Goal: Information Seeking & Learning: Learn about a topic

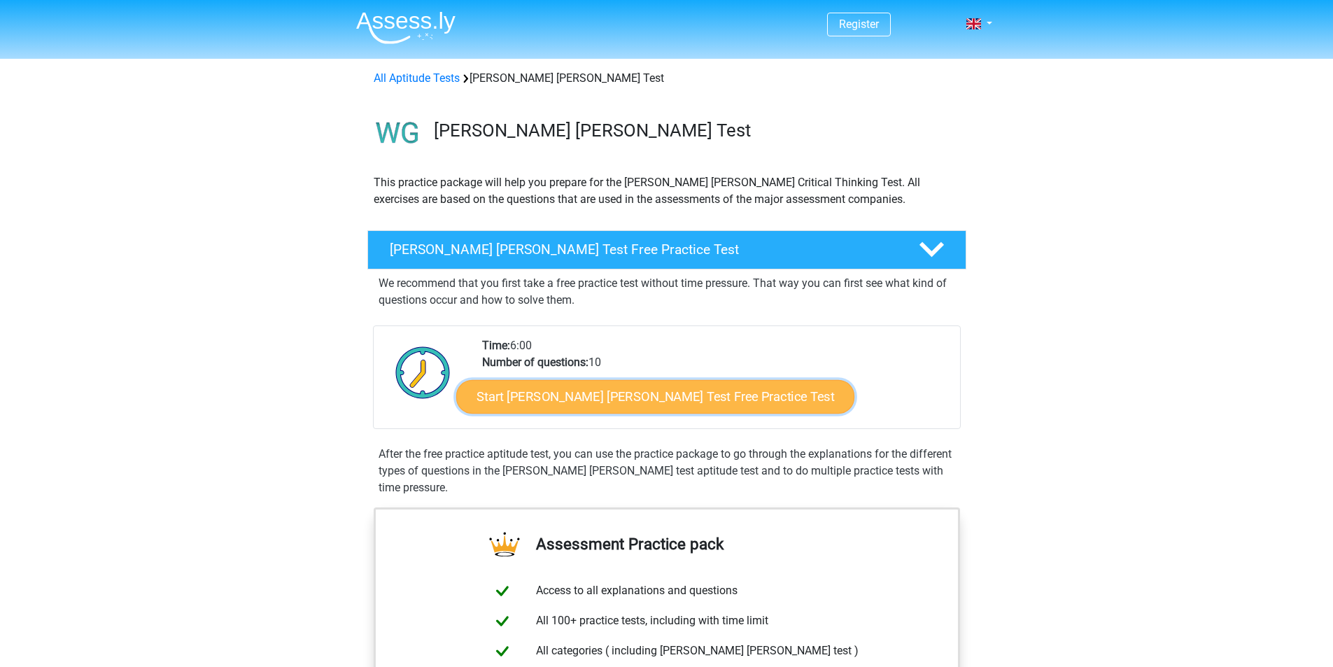
click at [580, 405] on link "Start [PERSON_NAME] [PERSON_NAME] Test Free Practice Test" at bounding box center [655, 397] width 398 height 34
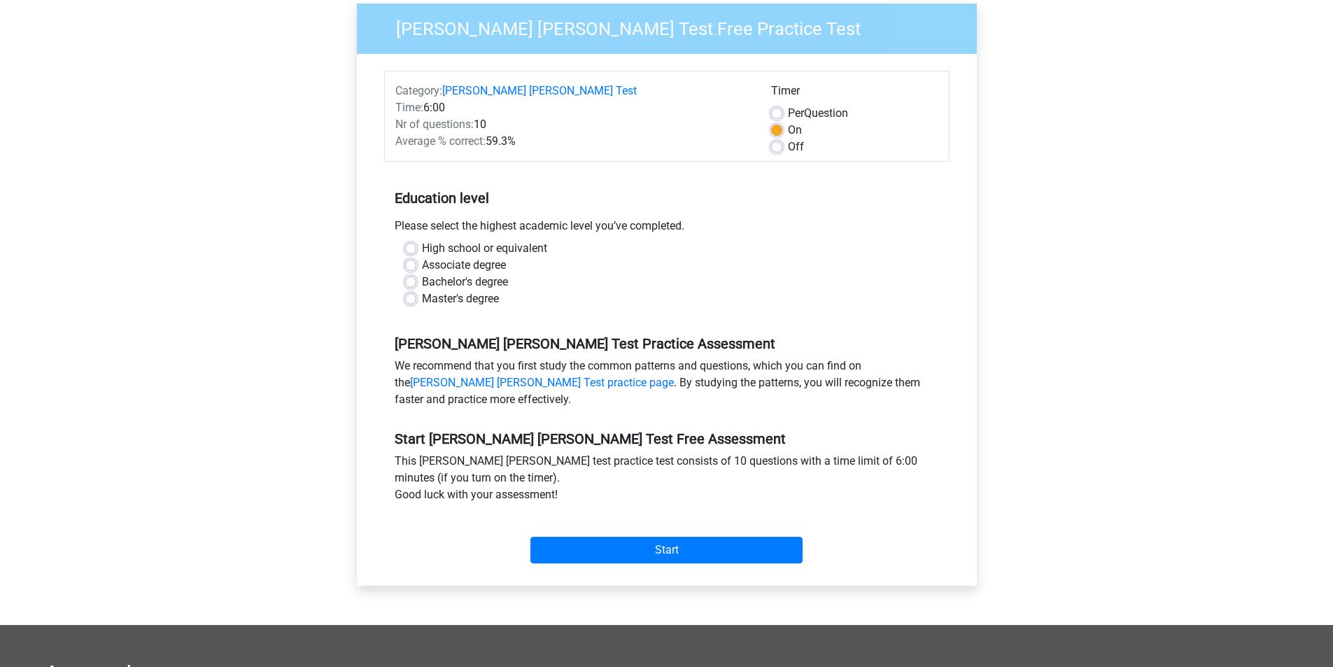
scroll to position [140, 0]
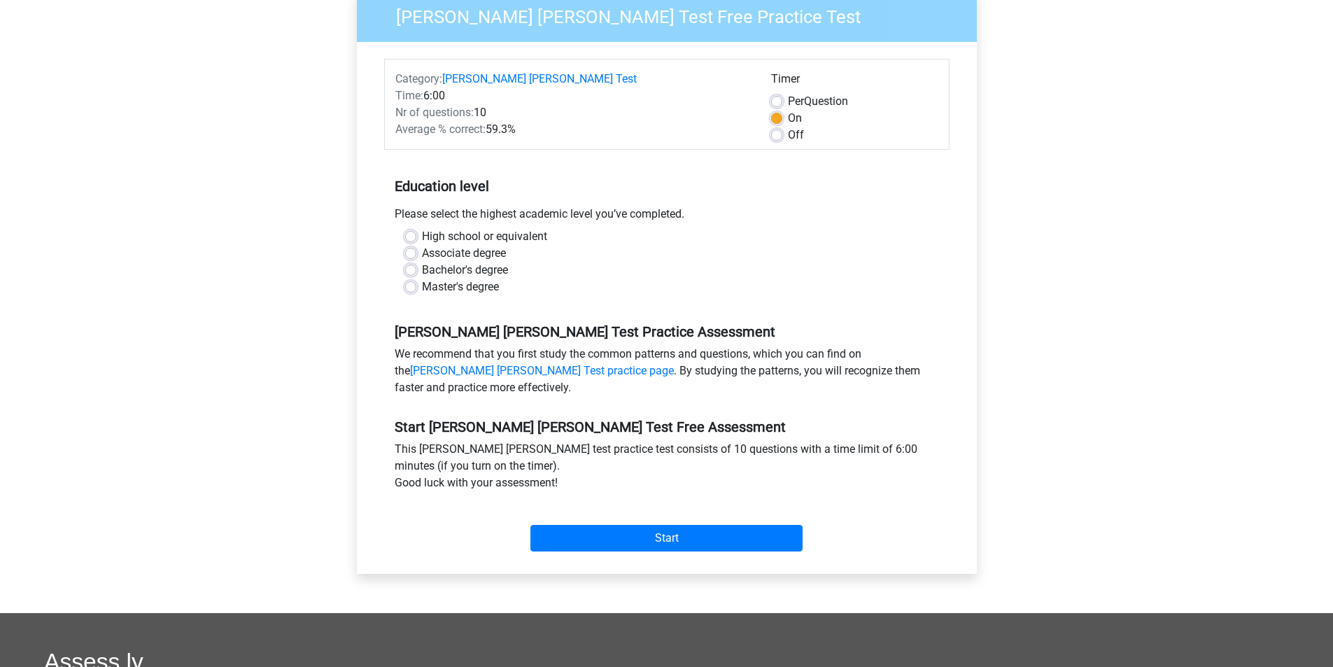
click at [422, 262] on label "Bachelor's degree" at bounding box center [465, 270] width 86 height 17
click at [414, 262] on input "Bachelor's degree" at bounding box center [410, 269] width 11 height 14
radio input "true"
click at [668, 525] on input "Start" at bounding box center [667, 538] width 272 height 27
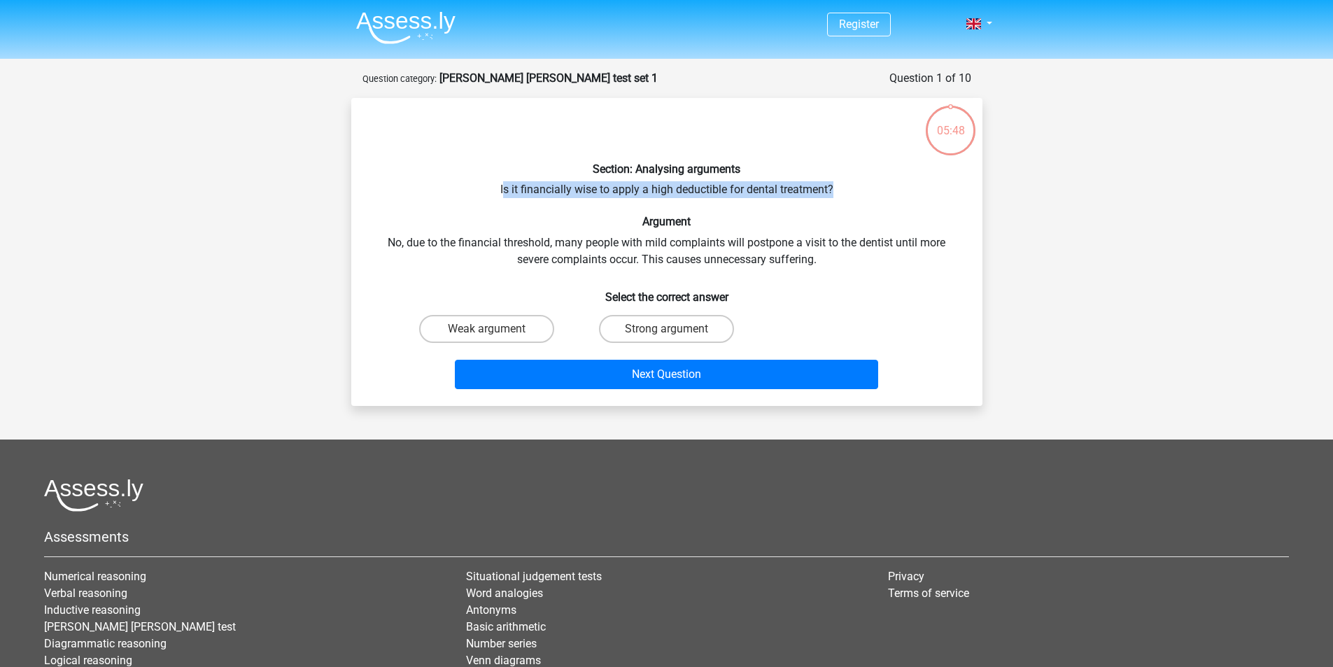
drag, startPoint x: 505, startPoint y: 190, endPoint x: 839, endPoint y: 190, distance: 334.6
click at [839, 190] on div "Section: Analysing arguments Is it financially wise to apply a high deductible …" at bounding box center [667, 252] width 620 height 286
click at [845, 191] on div "Section: Analysing arguments Is it financially wise to apply a high deductible …" at bounding box center [667, 252] width 620 height 286
drag, startPoint x: 832, startPoint y: 189, endPoint x: 505, endPoint y: 189, distance: 326.9
click at [505, 189] on div "Section: Analysing arguments Is it financially wise to apply a high deductible …" at bounding box center [667, 252] width 620 height 286
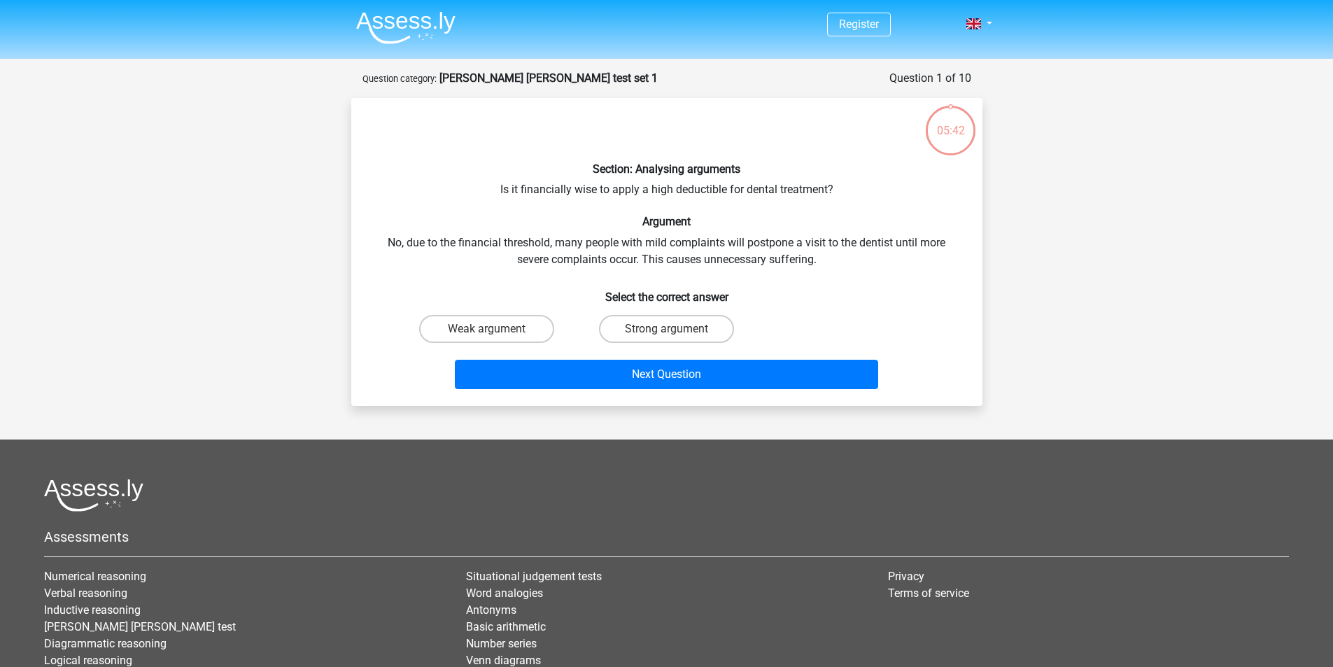
click at [823, 262] on div "Section: Analysing arguments Is it financially wise to apply a high deductible …" at bounding box center [667, 252] width 620 height 286
drag, startPoint x: 505, startPoint y: 241, endPoint x: 567, endPoint y: 244, distance: 61.6
click at [567, 243] on div "Section: Analysing arguments Is it financially wise to apply a high deductible …" at bounding box center [667, 252] width 620 height 286
click at [585, 248] on div "Section: Analysing arguments Is it financially wise to apply a high deductible …" at bounding box center [667, 252] width 620 height 286
click at [645, 320] on label "Strong argument" at bounding box center [666, 329] width 135 height 28
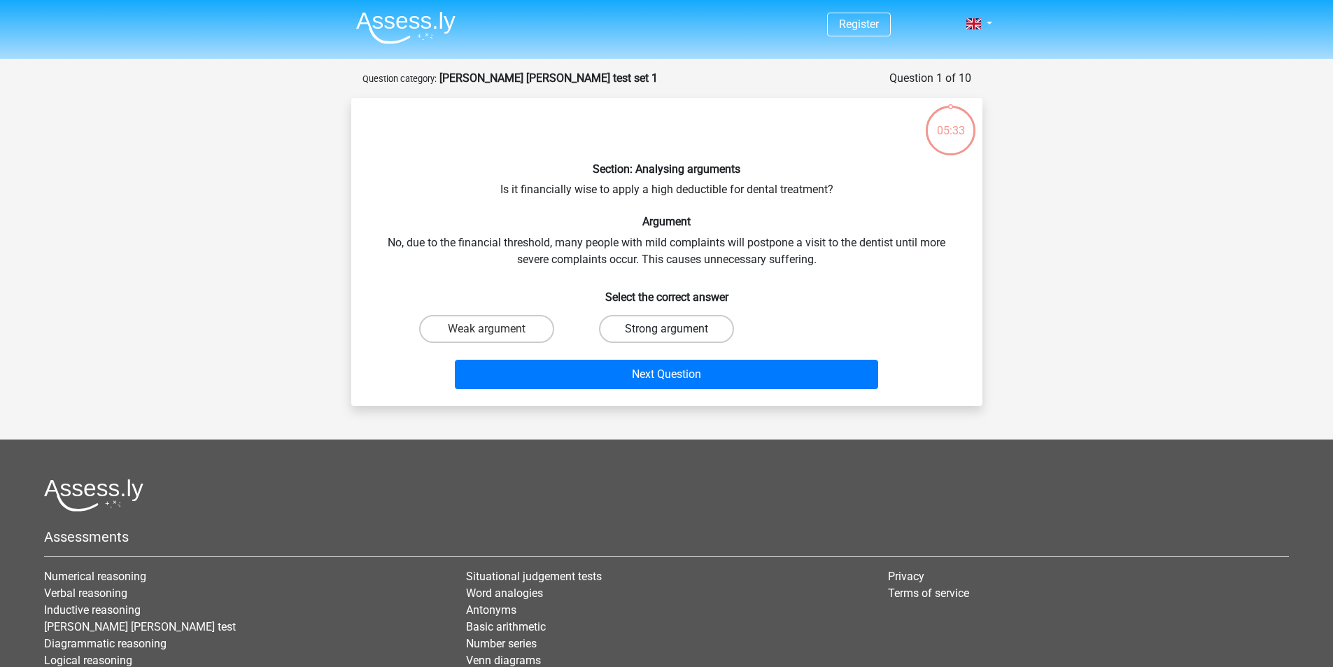
click at [666, 329] on input "Strong argument" at bounding box center [670, 333] width 9 height 9
radio input "true"
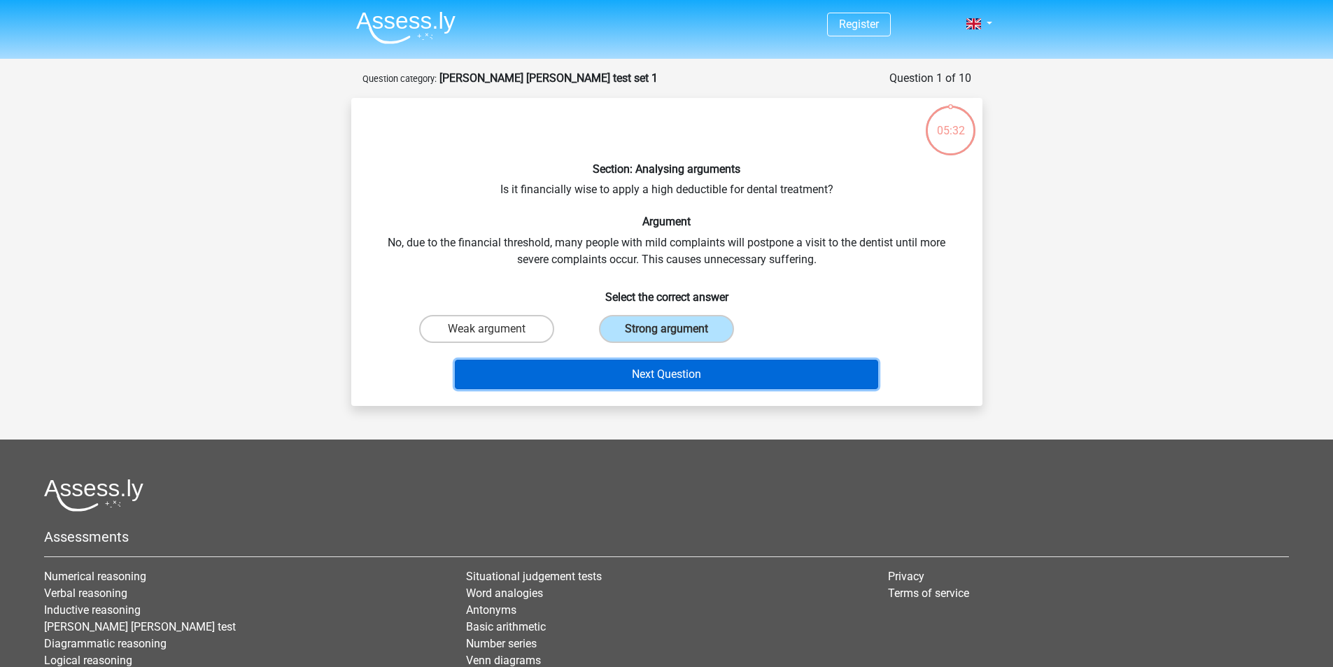
click at [710, 381] on button "Next Question" at bounding box center [666, 374] width 423 height 29
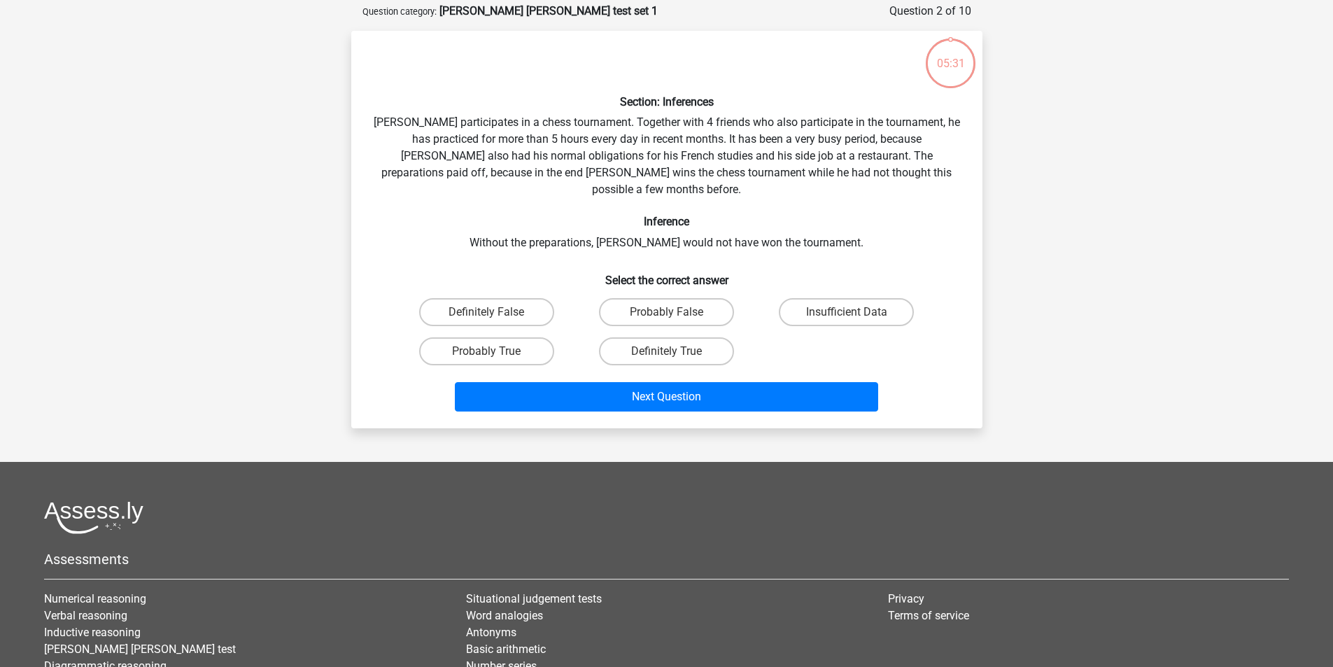
scroll to position [70, 0]
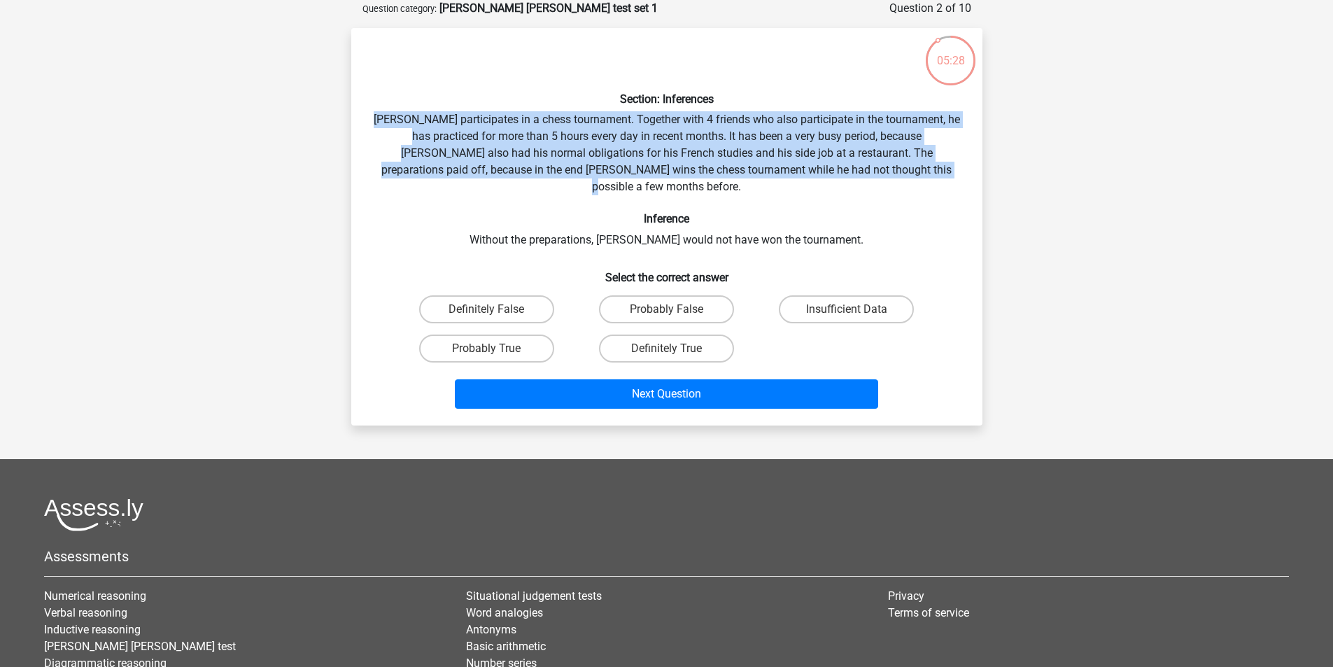
drag, startPoint x: 386, startPoint y: 113, endPoint x: 892, endPoint y: 174, distance: 509.7
click at [892, 174] on div "Section: Inferences Pablo participates in a chess tournament. Together with 4 f…" at bounding box center [667, 226] width 620 height 375
click at [630, 162] on div "Section: Inferences Pablo participates in a chess tournament. Together with 4 f…" at bounding box center [667, 226] width 620 height 375
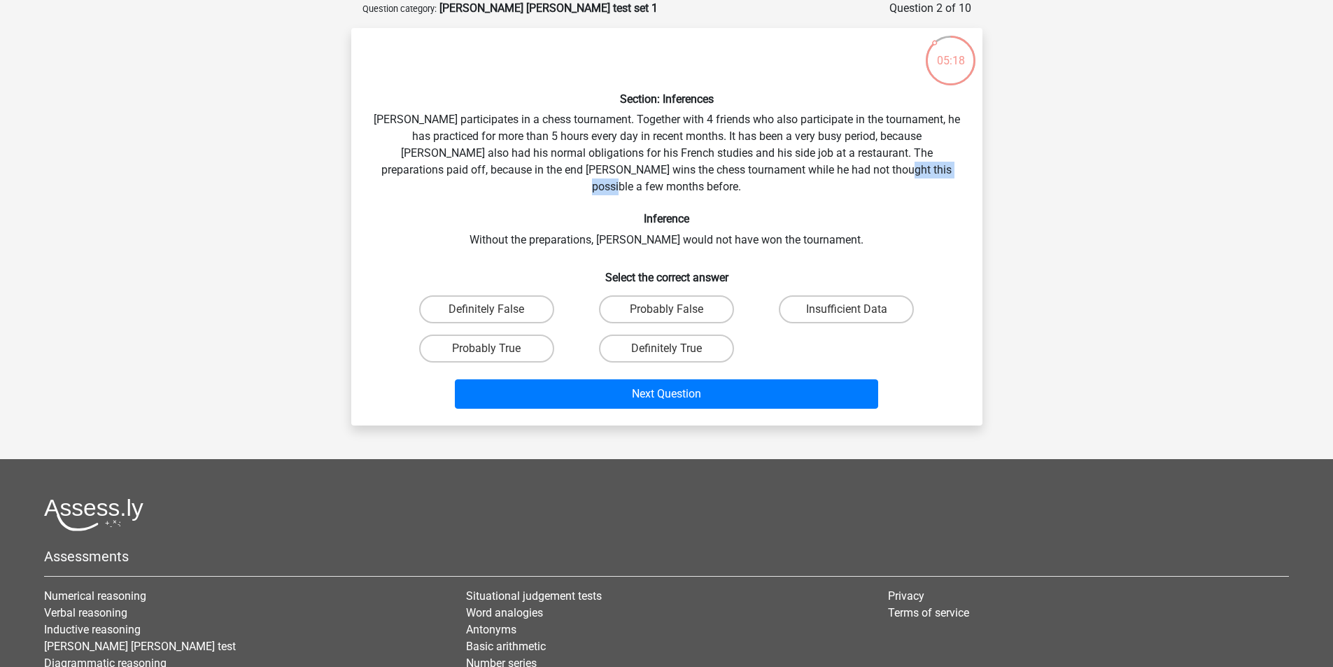
drag, startPoint x: 913, startPoint y: 176, endPoint x: 836, endPoint y: 172, distance: 77.8
click at [836, 172] on div "Section: Inferences Pablo participates in a chess tournament. Together with 4 f…" at bounding box center [667, 226] width 620 height 375
click at [897, 174] on div "Section: Inferences Pablo participates in a chess tournament. Together with 4 f…" at bounding box center [667, 226] width 620 height 375
click at [647, 340] on label "Definitely True" at bounding box center [666, 349] width 135 height 28
click at [666, 349] on input "Definitely True" at bounding box center [670, 353] width 9 height 9
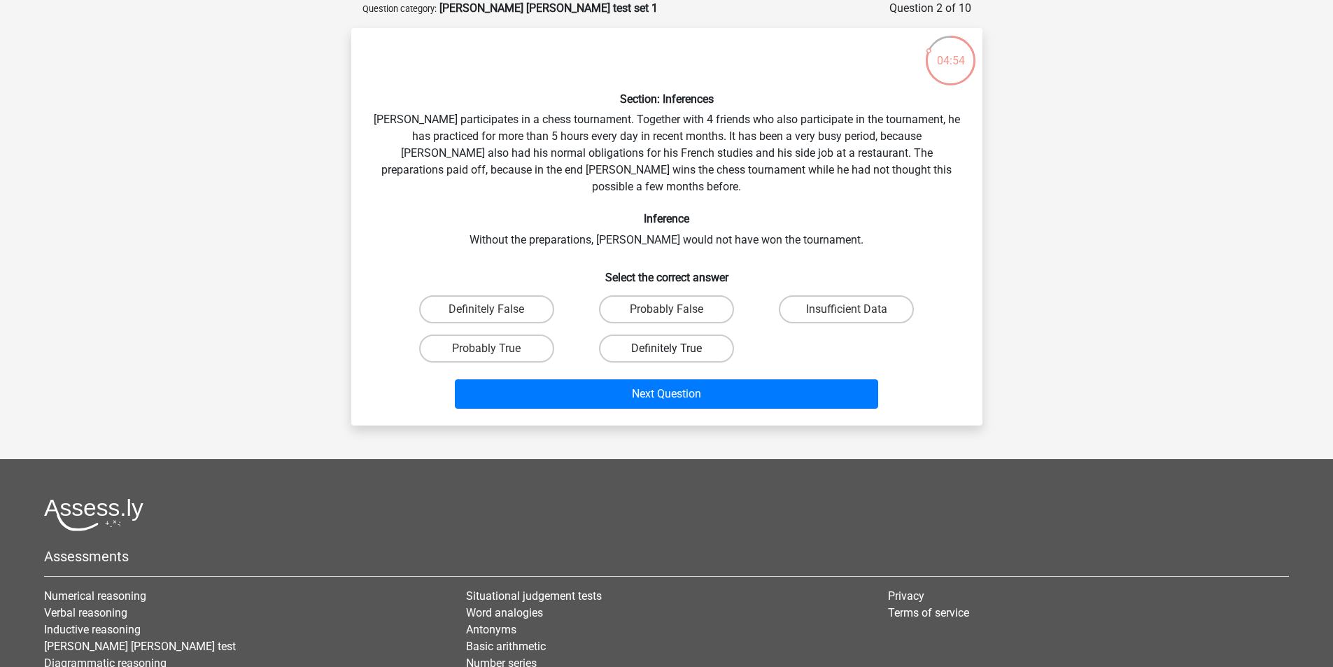
radio input "true"
click at [545, 335] on label "Probably True" at bounding box center [486, 349] width 135 height 28
click at [496, 349] on input "Probably True" at bounding box center [490, 353] width 9 height 9
radio input "true"
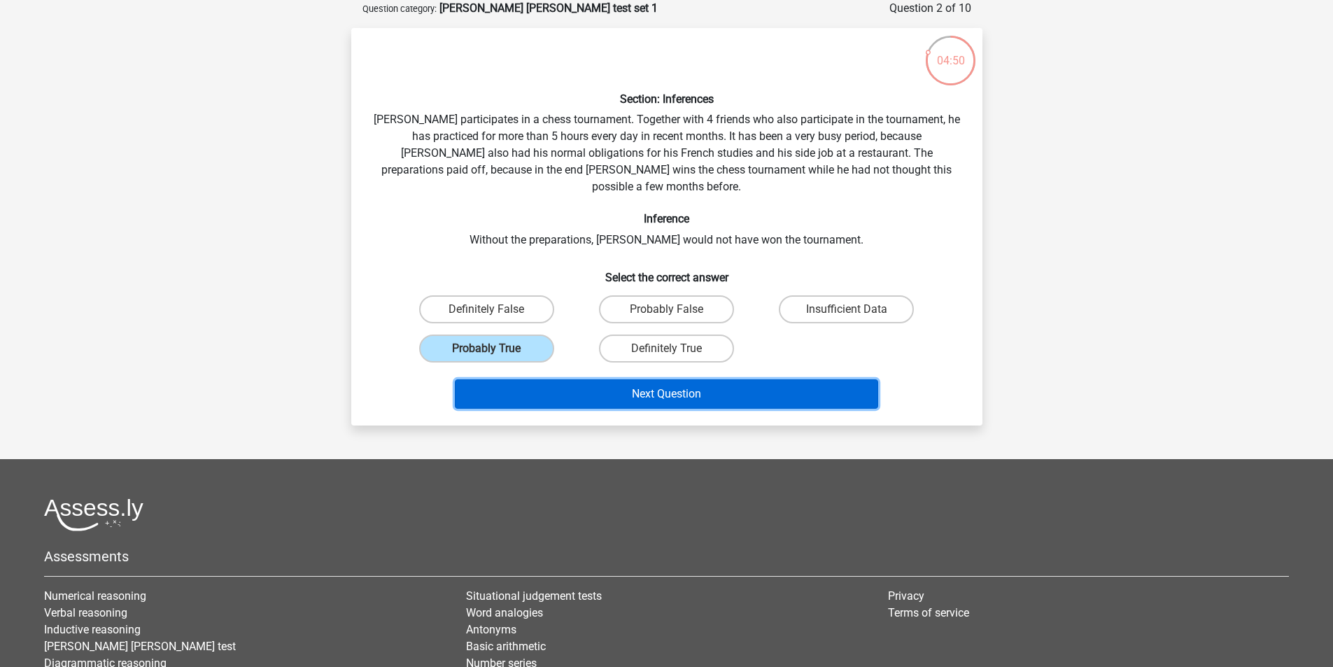
click at [608, 379] on button "Next Question" at bounding box center [666, 393] width 423 height 29
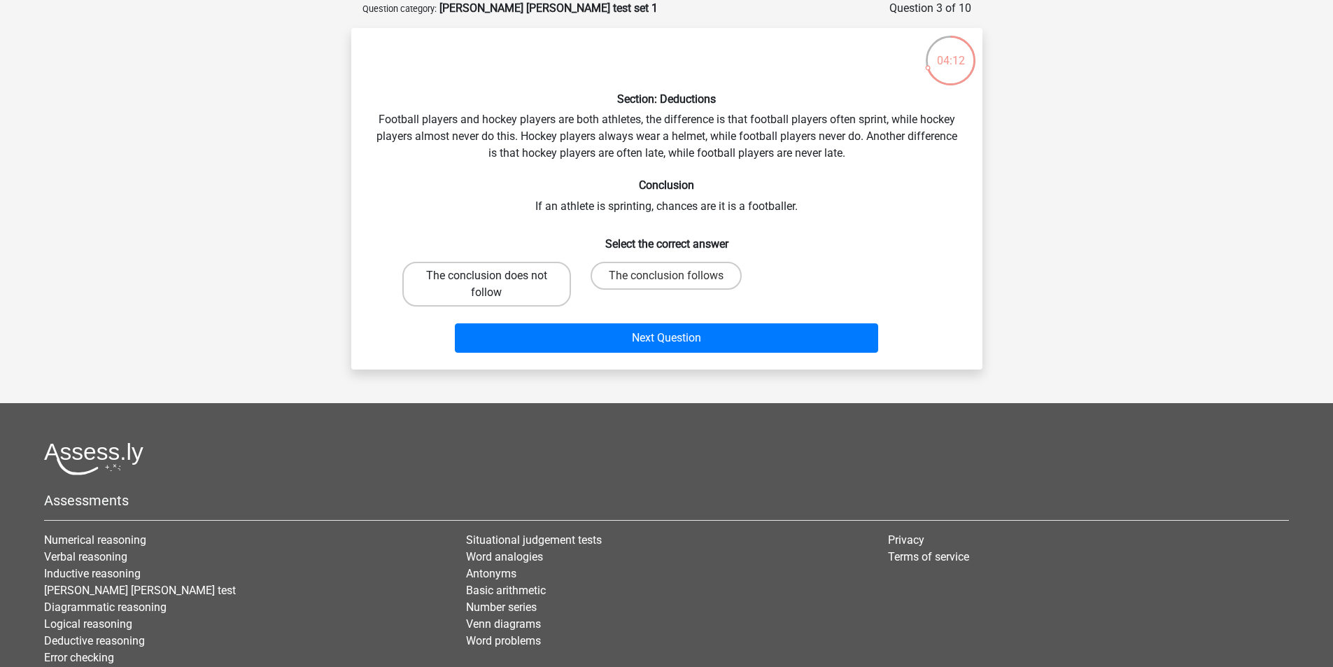
click at [462, 279] on label "The conclusion does not follow" at bounding box center [486, 284] width 169 height 45
click at [486, 279] on input "The conclusion does not follow" at bounding box center [490, 280] width 9 height 9
radio input "true"
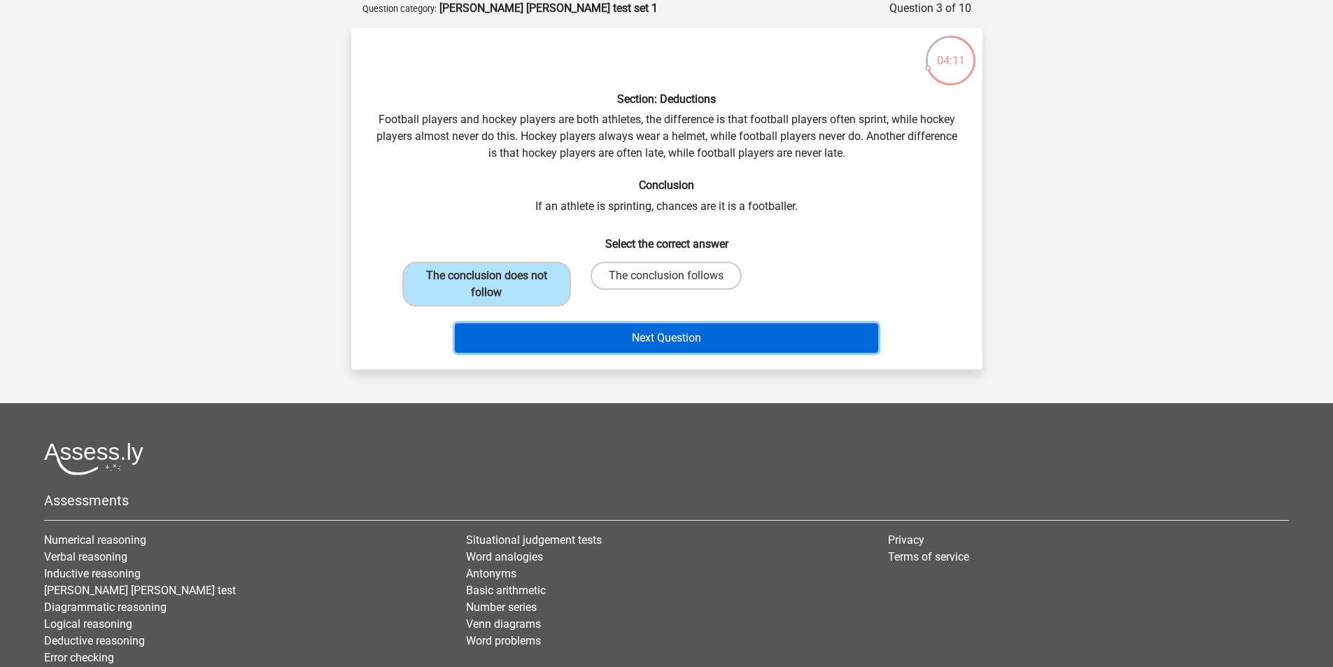
click at [569, 342] on button "Next Question" at bounding box center [666, 337] width 423 height 29
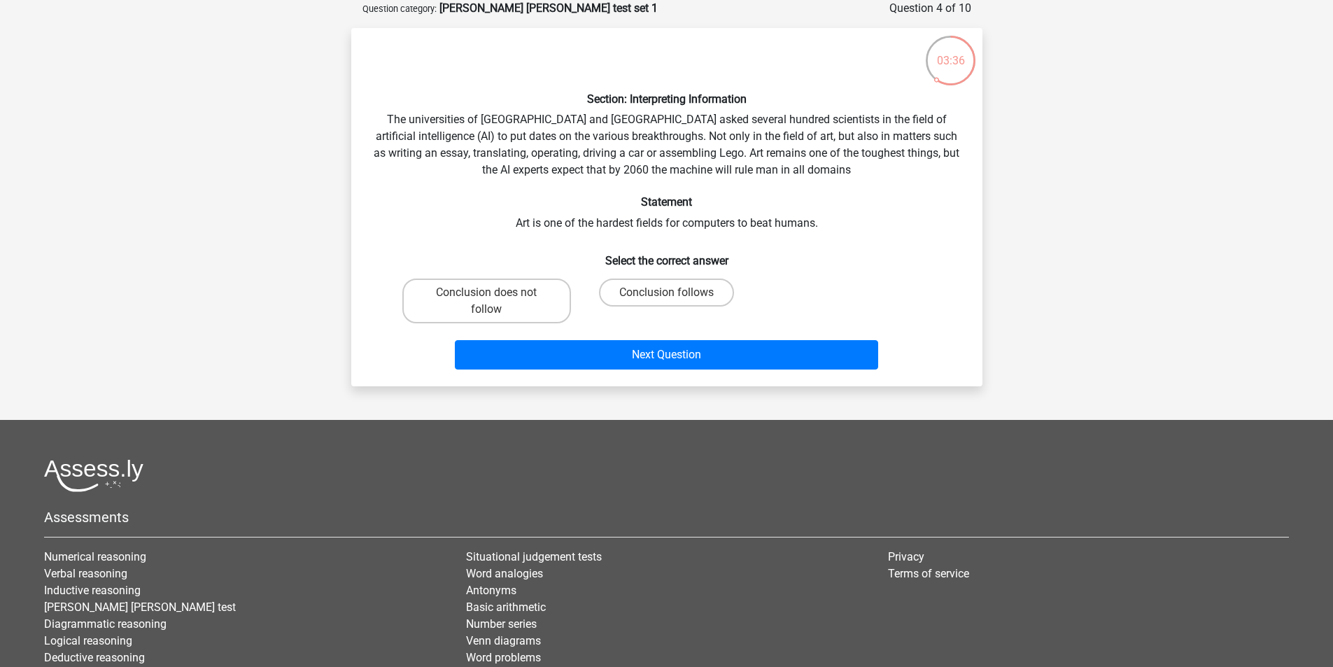
click at [484, 276] on div "Conclusion does not follow" at bounding box center [487, 301] width 180 height 56
click at [495, 305] on label "Conclusion does not follow" at bounding box center [486, 301] width 169 height 45
click at [495, 302] on input "Conclusion does not follow" at bounding box center [490, 297] width 9 height 9
radio input "true"
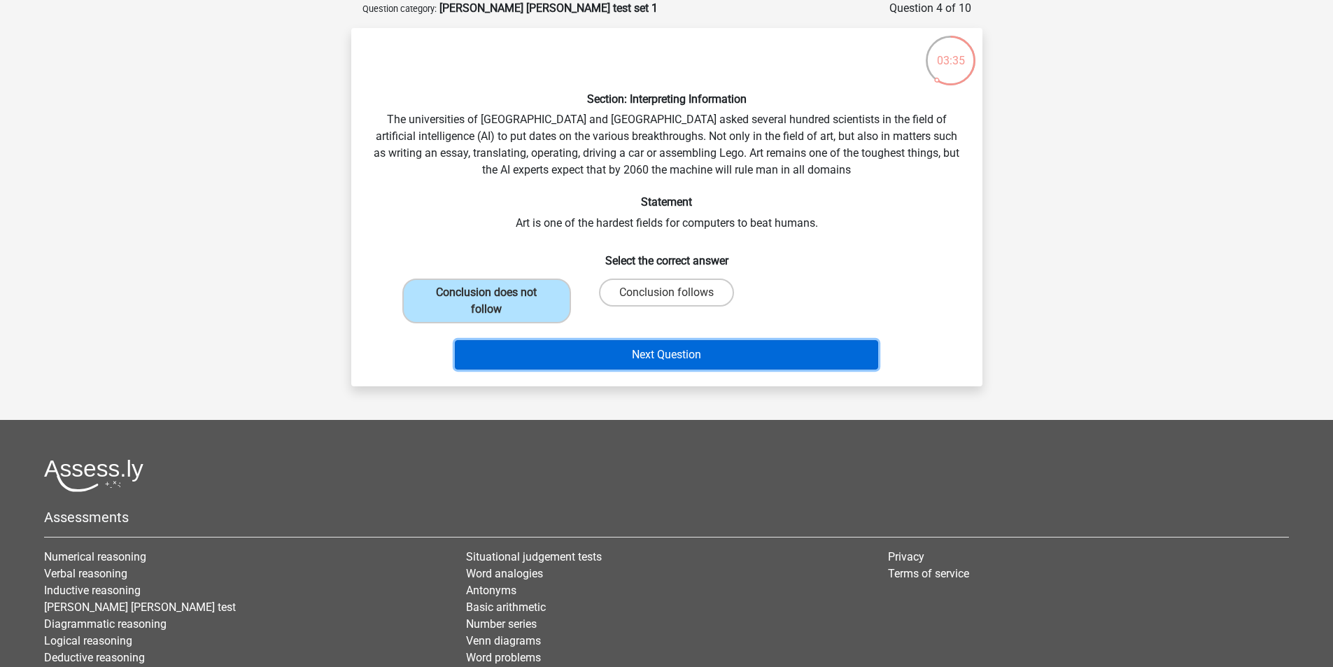
click at [619, 354] on button "Next Question" at bounding box center [666, 354] width 423 height 29
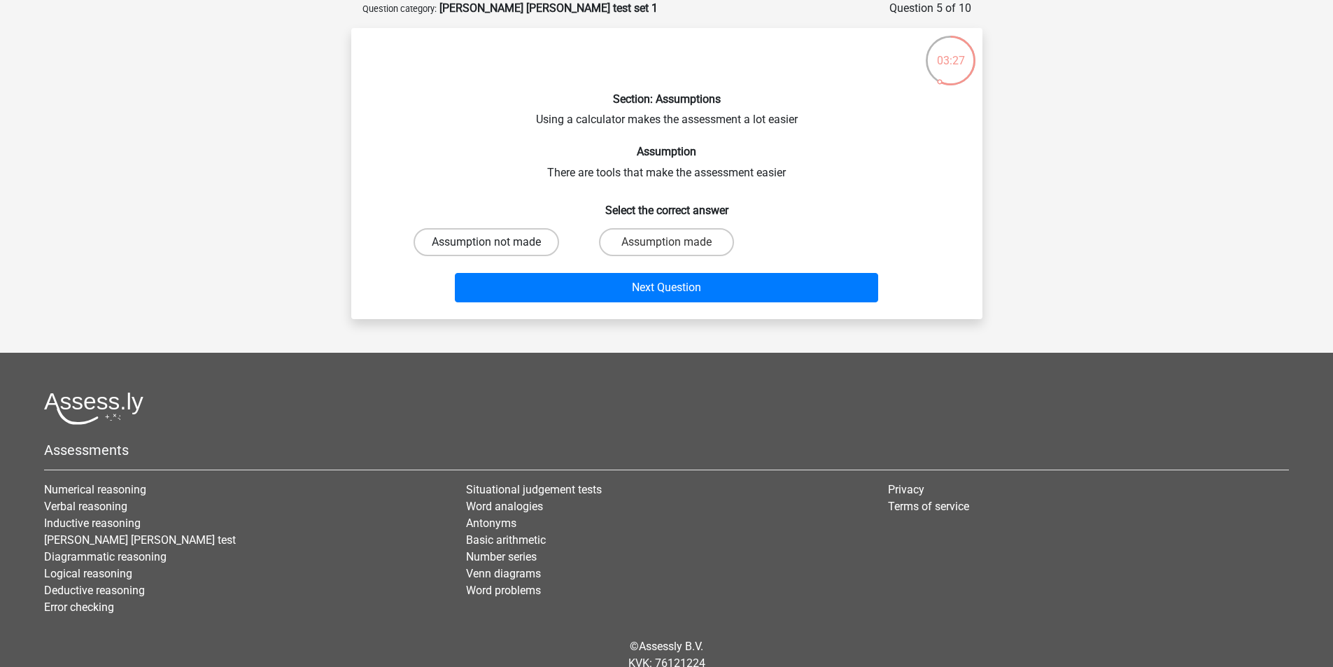
click at [482, 251] on label "Assumption not made" at bounding box center [487, 242] width 146 height 28
click at [486, 251] on input "Assumption not made" at bounding box center [490, 246] width 9 height 9
radio input "true"
click at [617, 248] on label "Assumption made" at bounding box center [666, 242] width 135 height 28
click at [666, 248] on input "Assumption made" at bounding box center [670, 246] width 9 height 9
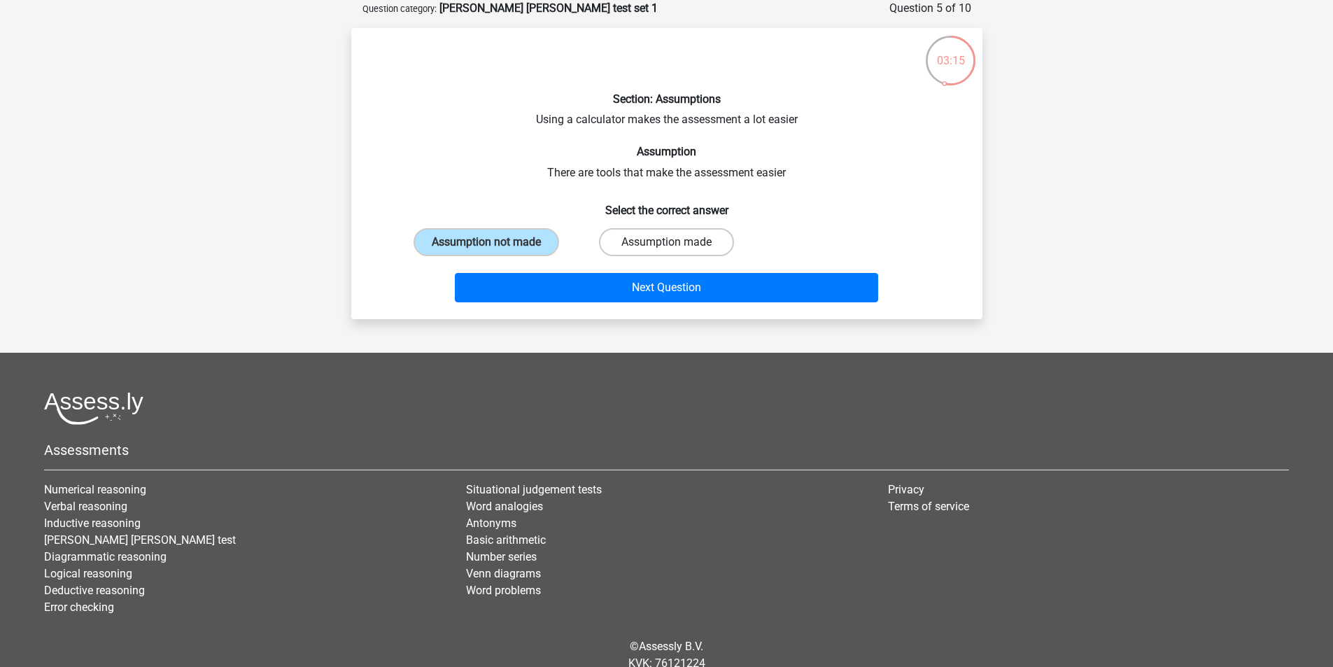
radio input "true"
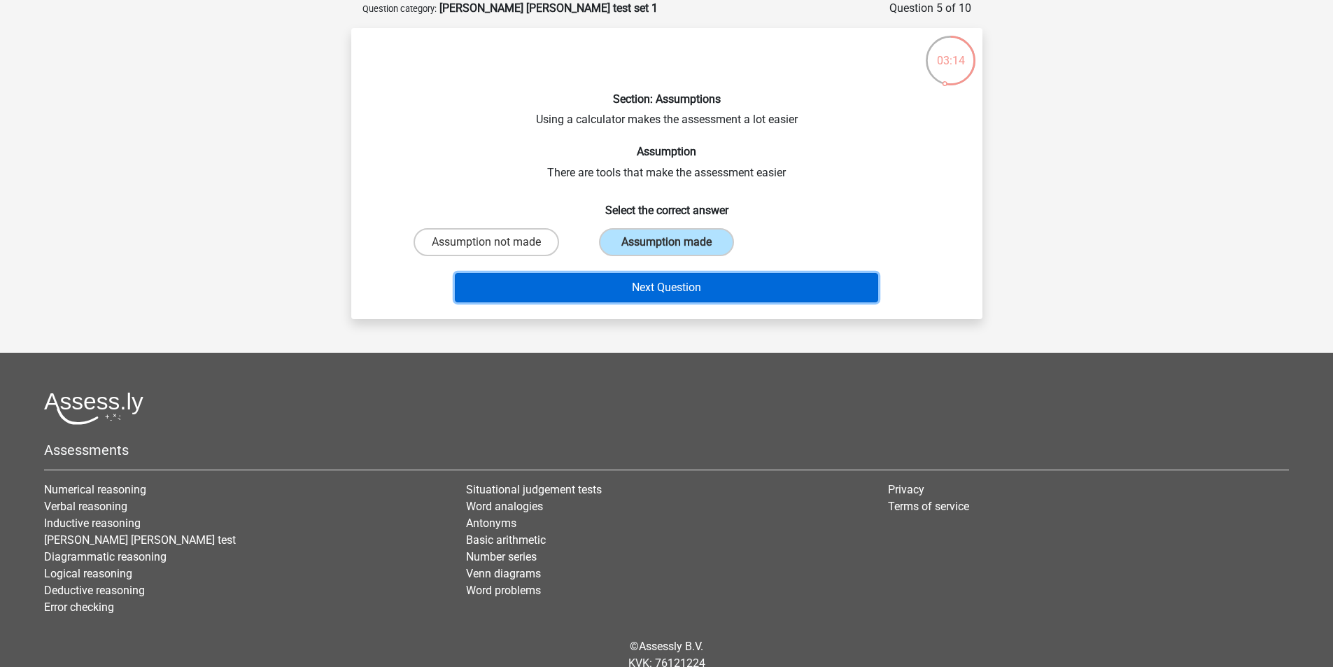
click at [586, 291] on button "Next Question" at bounding box center [666, 287] width 423 height 29
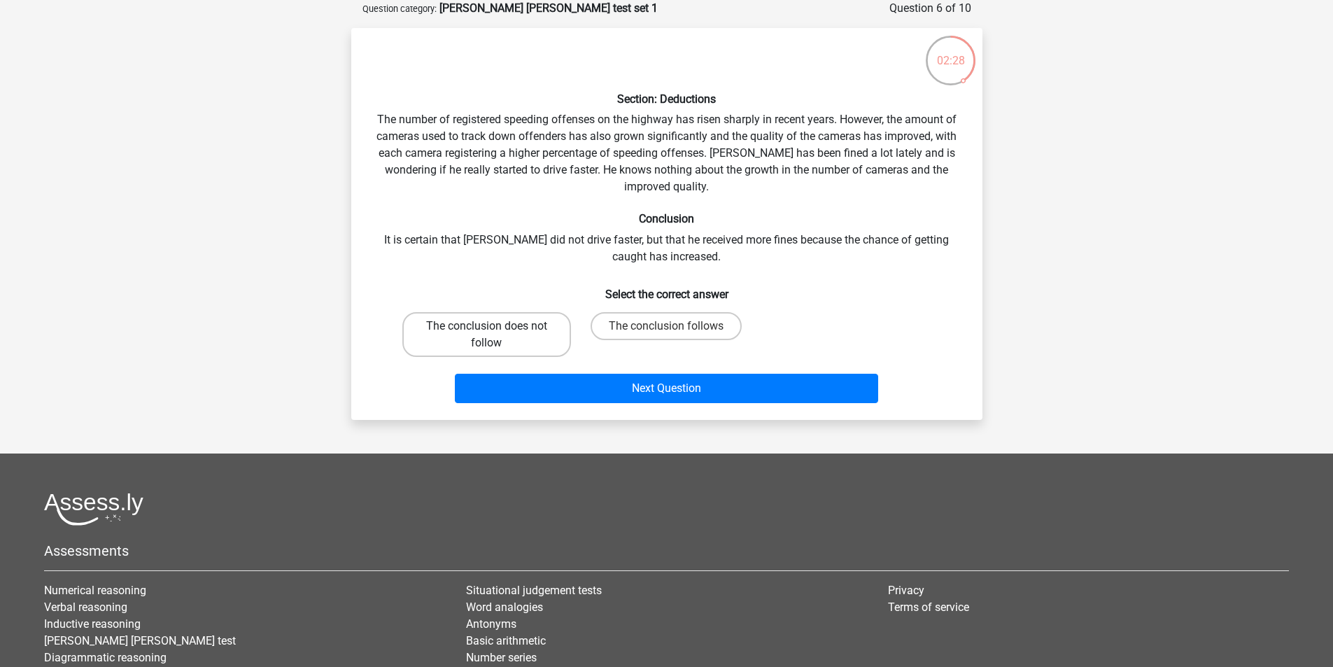
click at [506, 325] on label "The conclusion does not follow" at bounding box center [486, 334] width 169 height 45
click at [496, 326] on input "The conclusion does not follow" at bounding box center [490, 330] width 9 height 9
radio input "true"
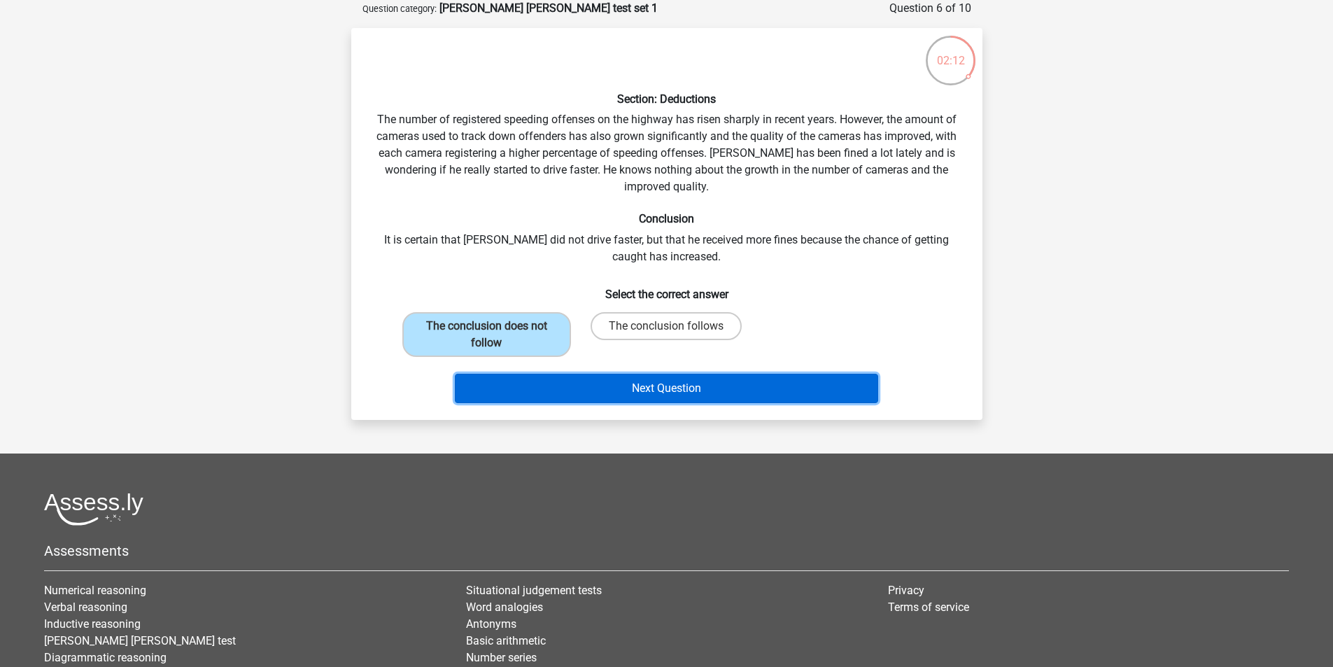
click at [638, 393] on button "Next Question" at bounding box center [666, 388] width 423 height 29
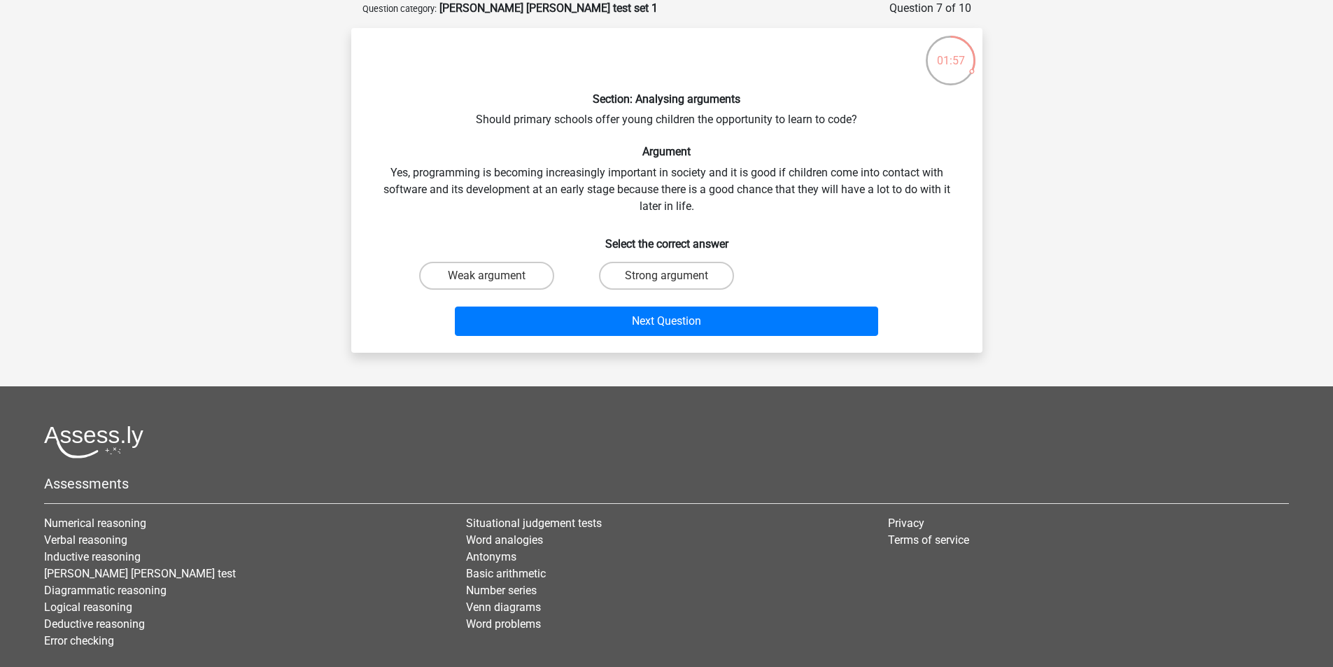
click at [674, 281] on input "Strong argument" at bounding box center [670, 280] width 9 height 9
radio input "true"
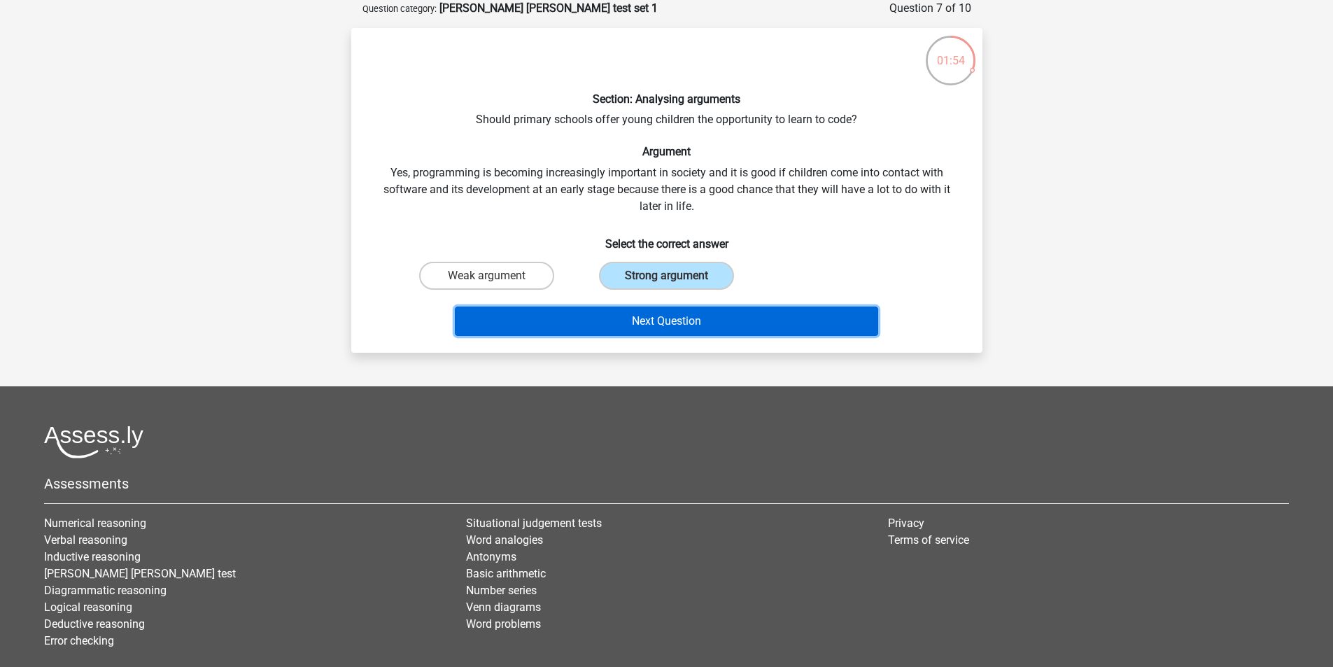
click at [680, 332] on button "Next Question" at bounding box center [666, 321] width 423 height 29
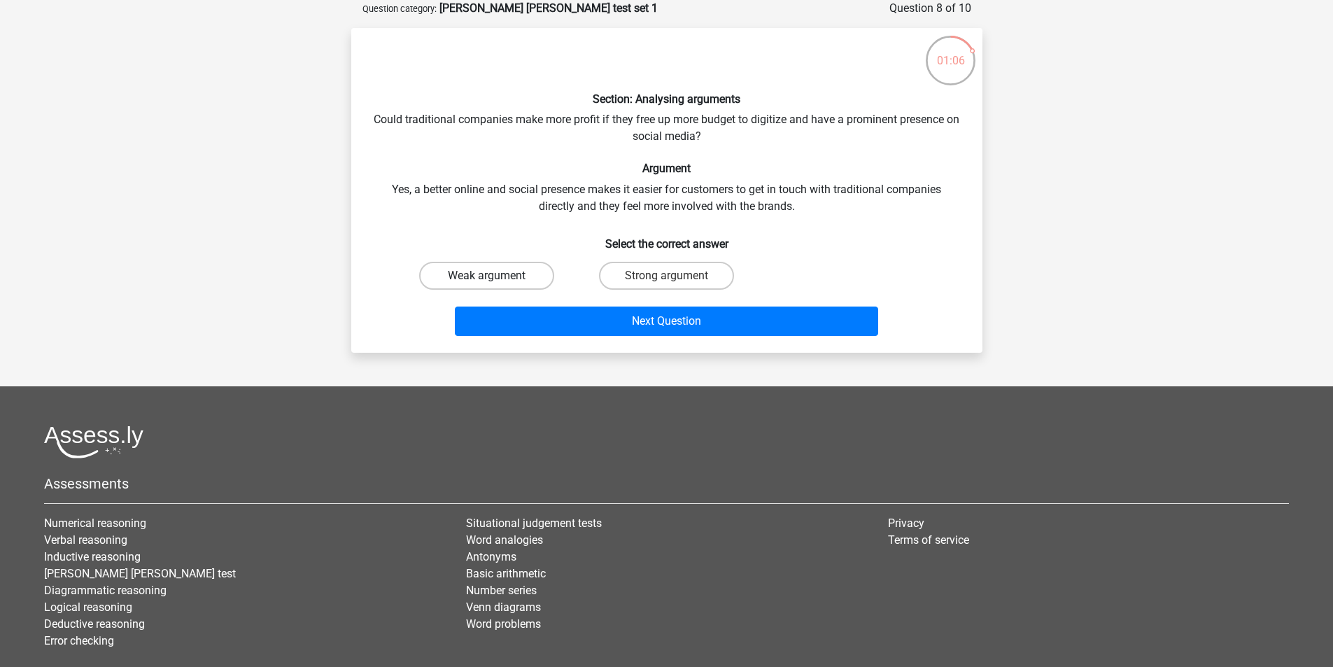
click at [534, 267] on label "Weak argument" at bounding box center [486, 276] width 135 height 28
click at [496, 276] on input "Weak argument" at bounding box center [490, 280] width 9 height 9
radio input "true"
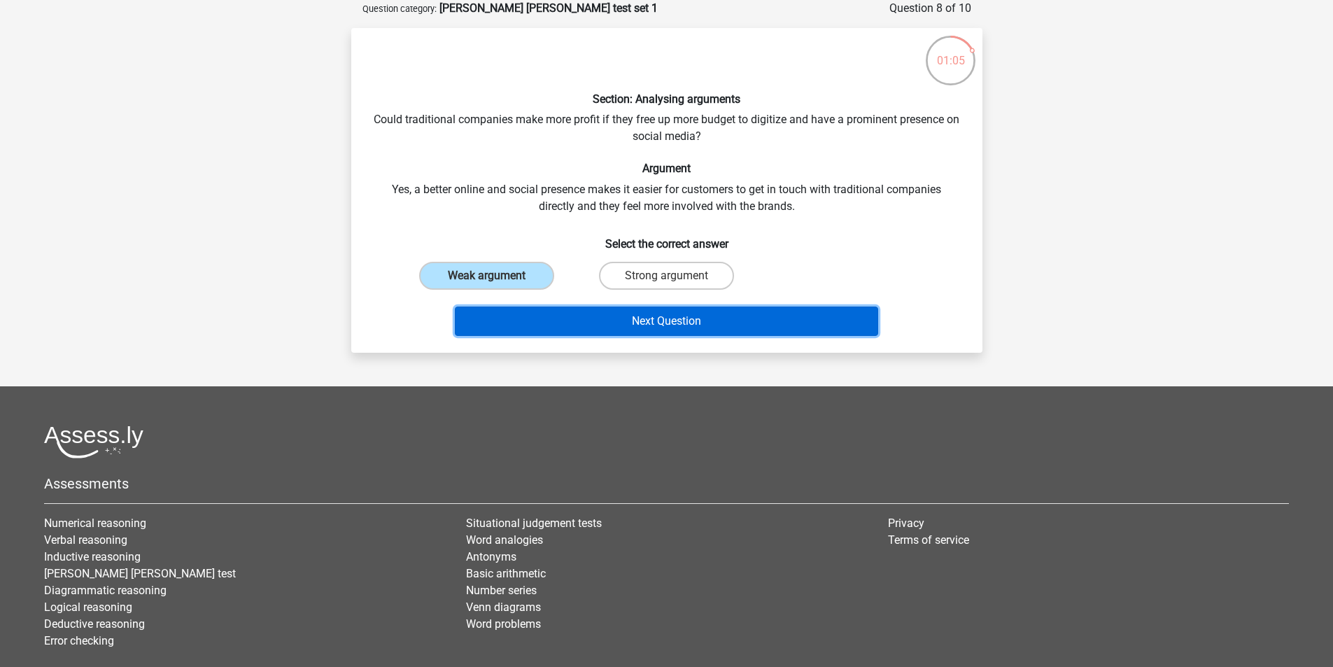
click at [563, 317] on button "Next Question" at bounding box center [666, 321] width 423 height 29
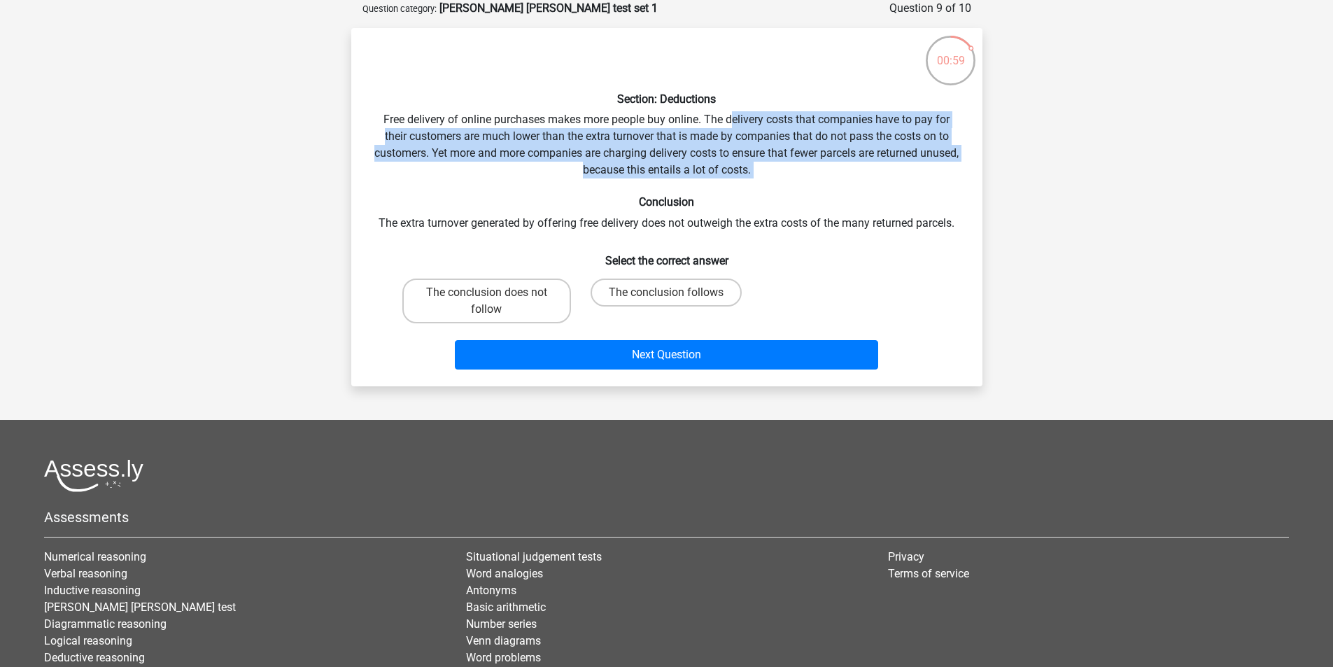
drag, startPoint x: 793, startPoint y: 181, endPoint x: 730, endPoint y: 128, distance: 82.5
click at [730, 128] on div "Section: Deductions Free delivery of online purchases makes more people buy onl…" at bounding box center [667, 207] width 620 height 336
click at [784, 153] on div "Section: Deductions Free delivery of online purchases makes more people buy onl…" at bounding box center [667, 207] width 620 height 336
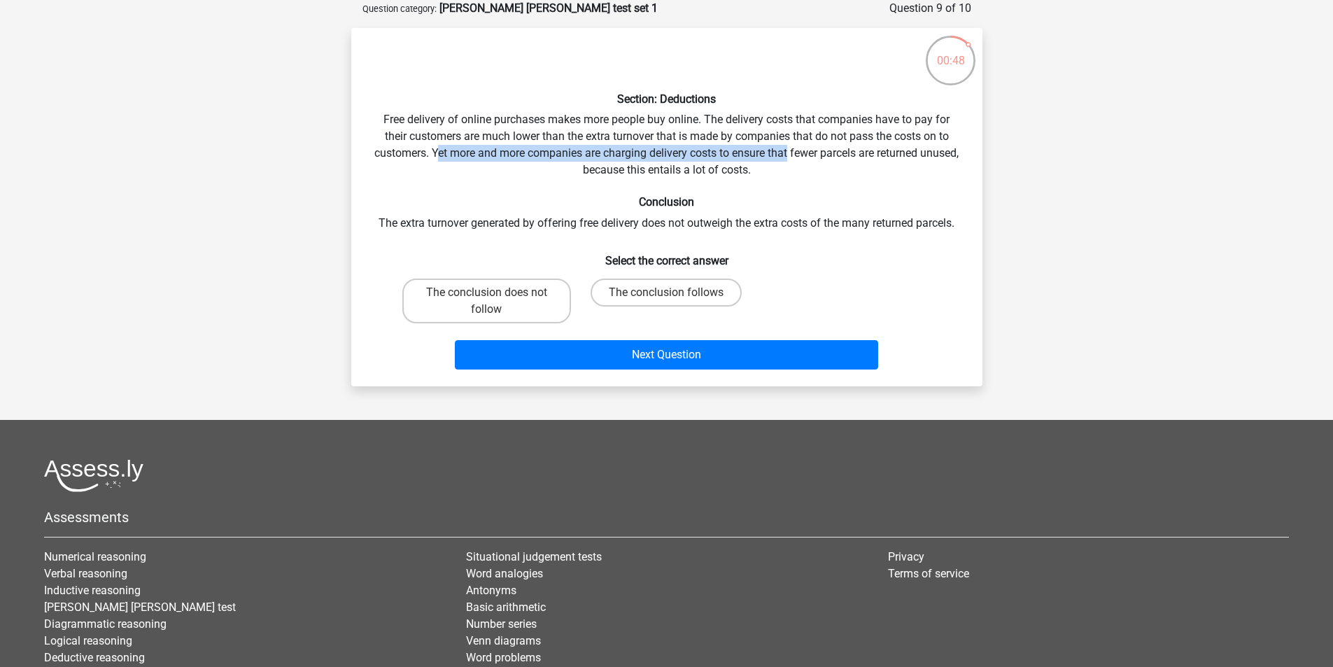
drag, startPoint x: 456, startPoint y: 150, endPoint x: 810, endPoint y: 161, distance: 353.6
click at [810, 161] on div "Section: Deductions Free delivery of online purchases makes more people buy onl…" at bounding box center [667, 207] width 620 height 336
click at [820, 175] on div "Section: Deductions Free delivery of online purchases makes more people buy onl…" at bounding box center [667, 207] width 620 height 336
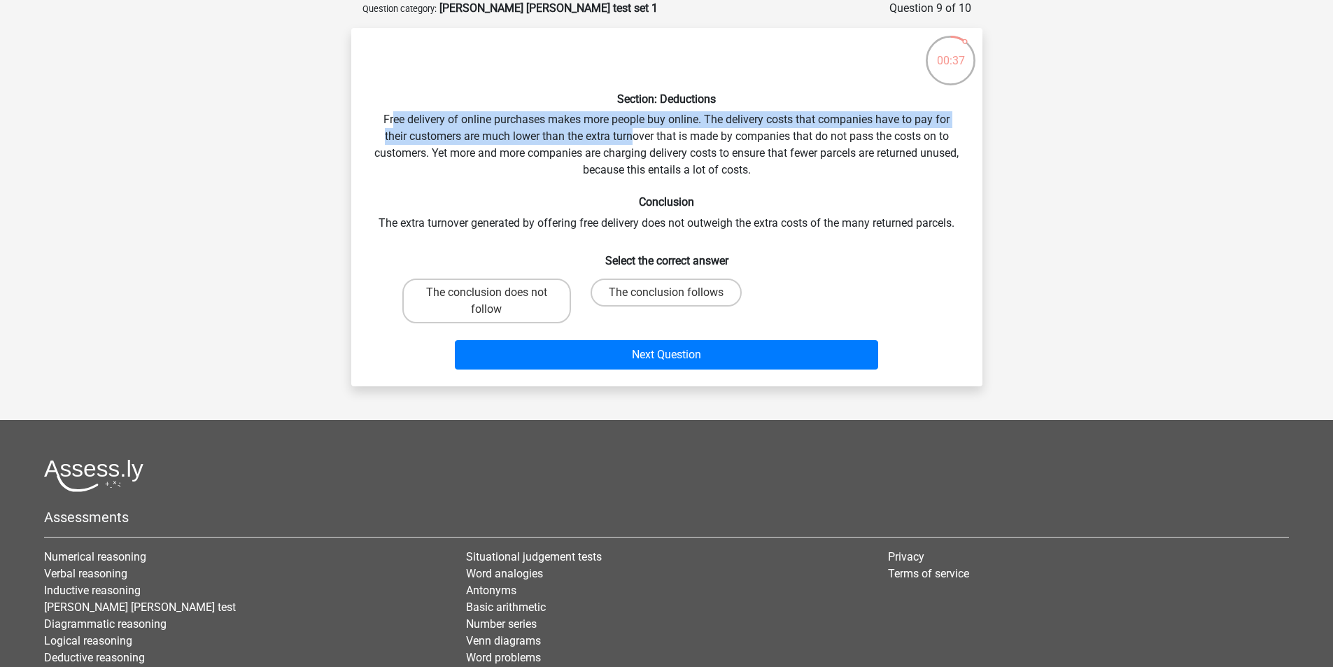
drag, startPoint x: 392, startPoint y: 123, endPoint x: 634, endPoint y: 136, distance: 242.5
click at [634, 136] on div "Section: Deductions Free delivery of online purchases makes more people buy onl…" at bounding box center [667, 207] width 620 height 336
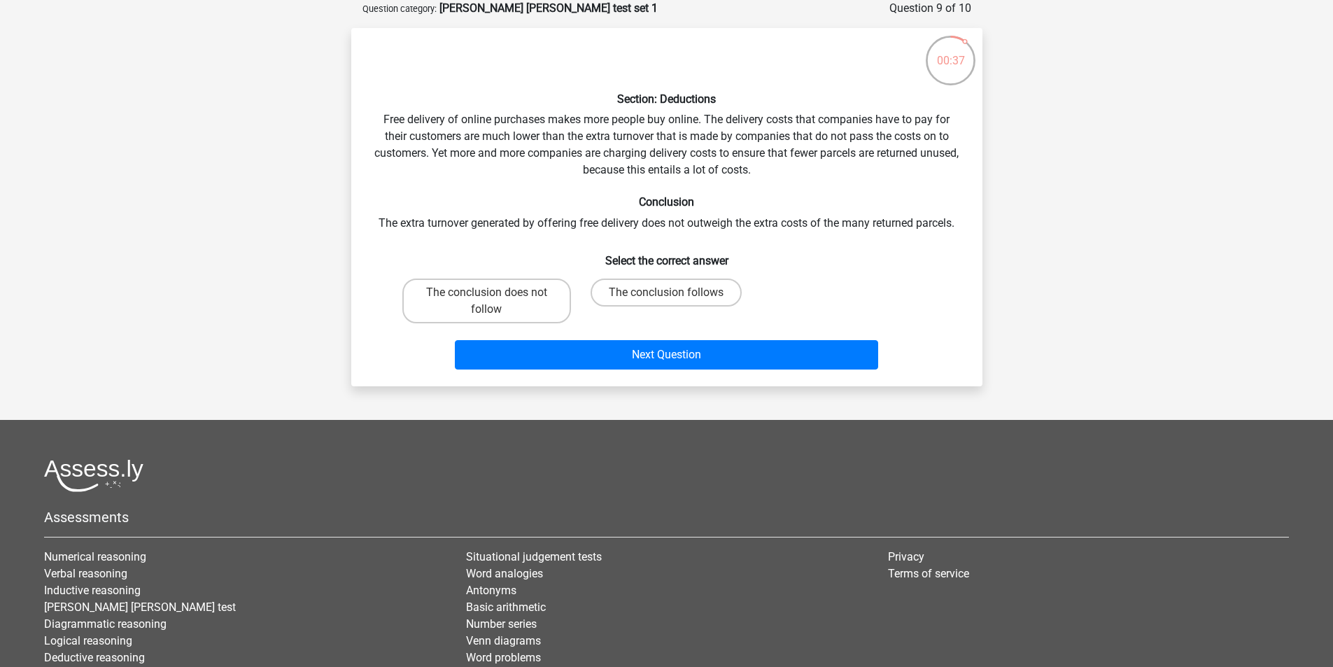
click at [738, 180] on div "Section: Deductions Free delivery of online purchases makes more people buy onl…" at bounding box center [667, 207] width 620 height 336
drag, startPoint x: 514, startPoint y: 300, endPoint x: 535, endPoint y: 314, distance: 25.1
click at [514, 300] on label "The conclusion does not follow" at bounding box center [486, 301] width 169 height 45
click at [496, 300] on input "The conclusion does not follow" at bounding box center [490, 297] width 9 height 9
radio input "true"
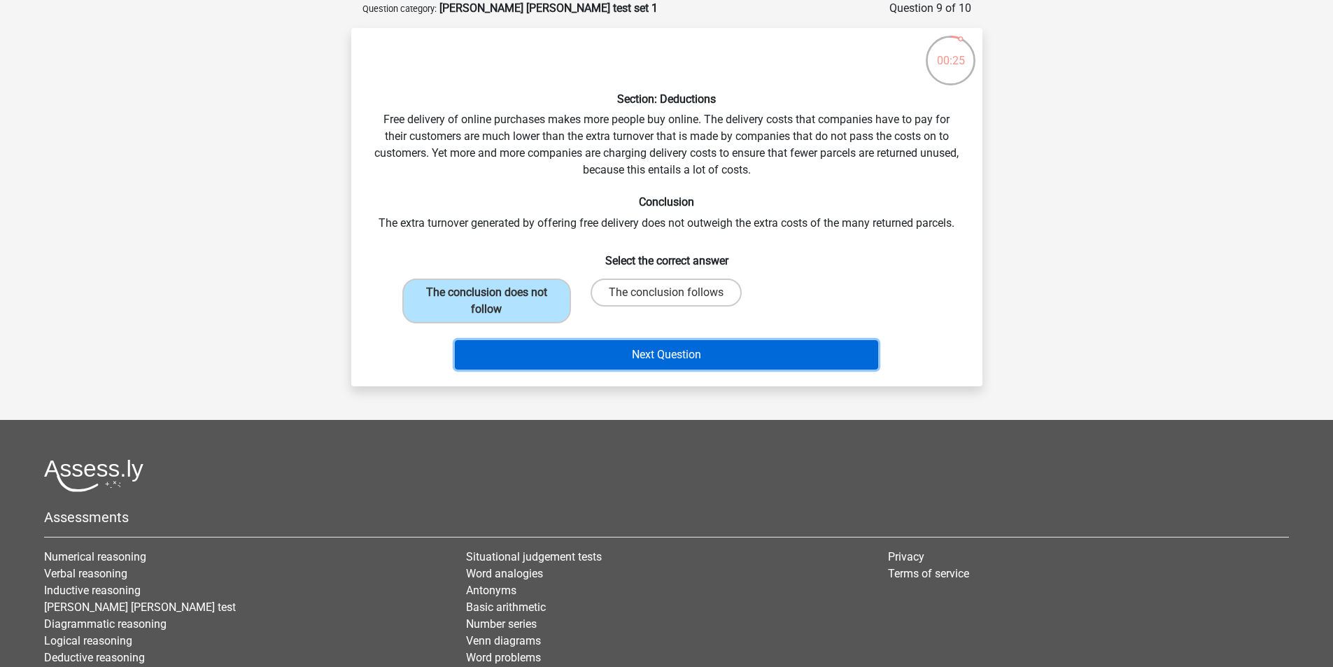
click at [586, 356] on button "Next Question" at bounding box center [666, 354] width 423 height 29
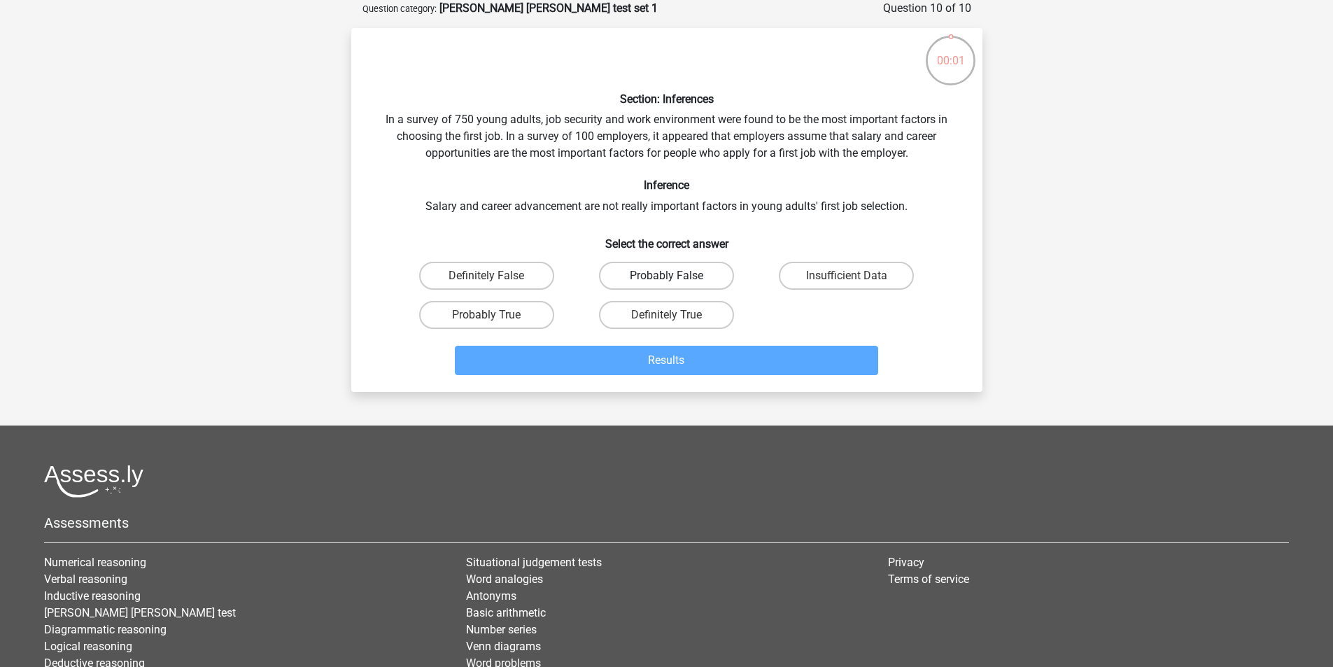
drag, startPoint x: 673, startPoint y: 274, endPoint x: 682, endPoint y: 272, distance: 8.7
click at [675, 276] on div "Probably False" at bounding box center [666, 276] width 169 height 28
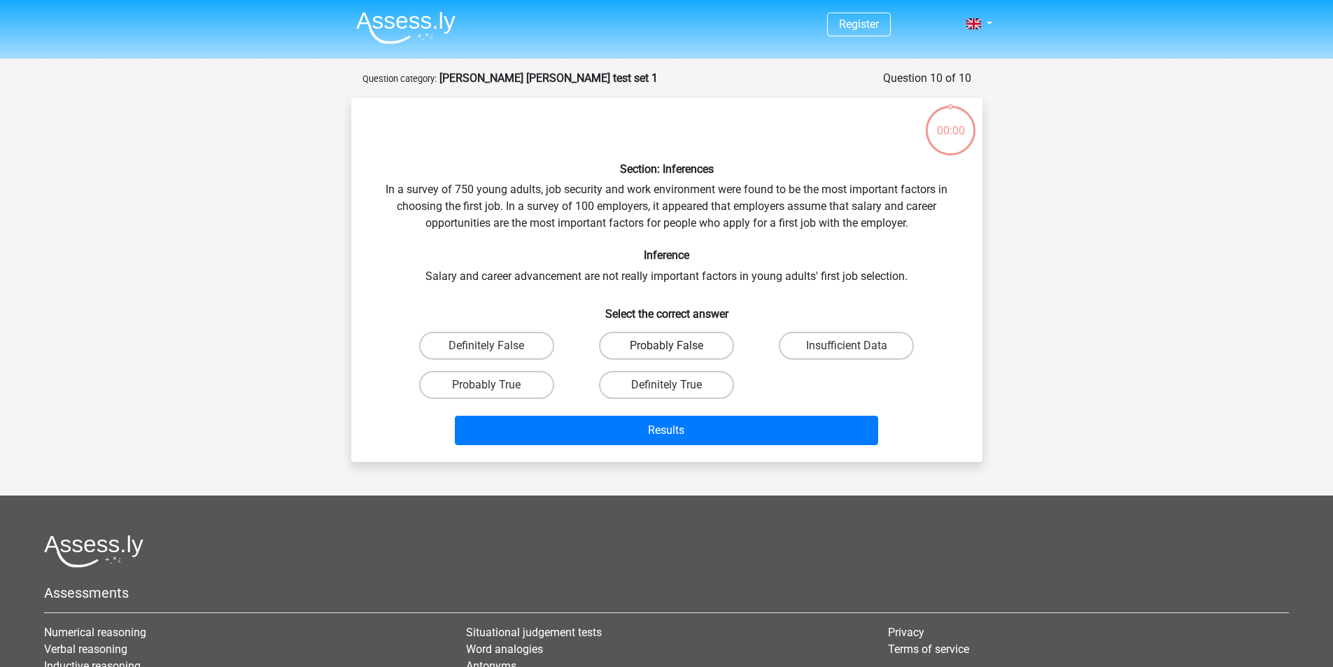
scroll to position [70, 0]
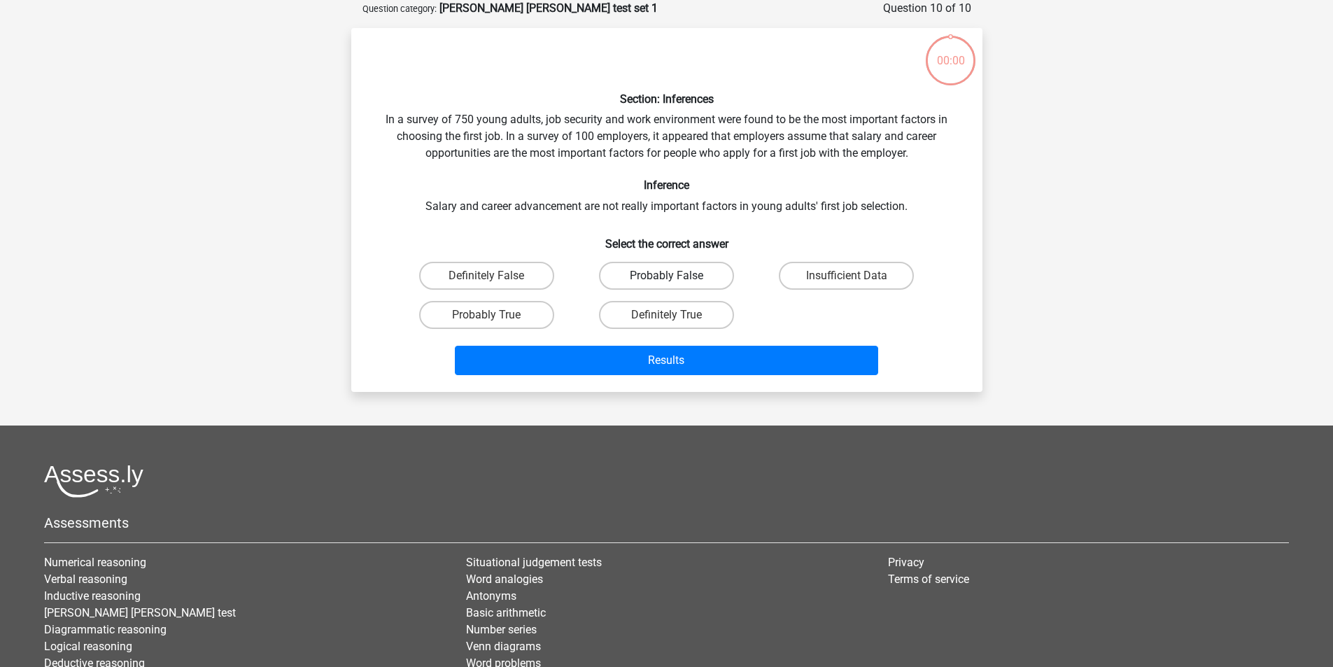
click at [695, 272] on label "Probably False" at bounding box center [666, 276] width 135 height 28
click at [675, 276] on input "Probably False" at bounding box center [670, 280] width 9 height 9
radio input "true"
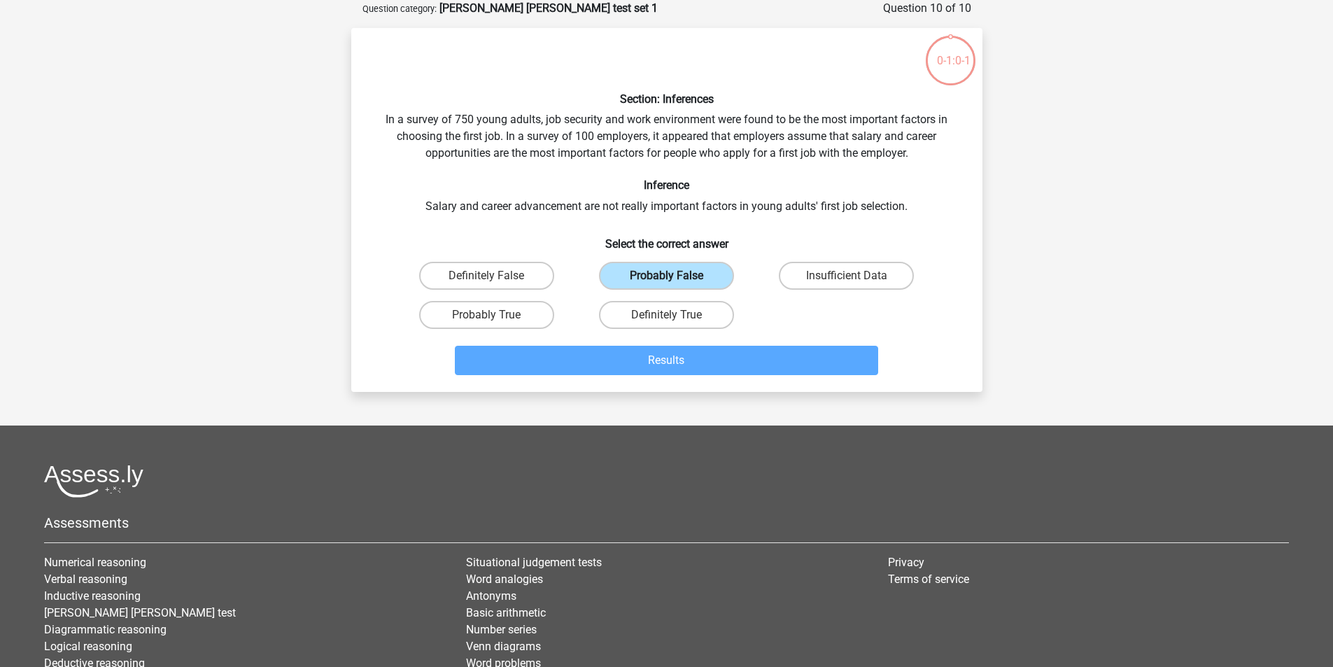
click at [708, 274] on label "Probably False" at bounding box center [666, 276] width 135 height 28
click at [675, 276] on input "Probably False" at bounding box center [670, 280] width 9 height 9
click at [696, 311] on label "Definitely True" at bounding box center [666, 315] width 135 height 28
click at [675, 315] on input "Definitely True" at bounding box center [670, 319] width 9 height 9
radio input "true"
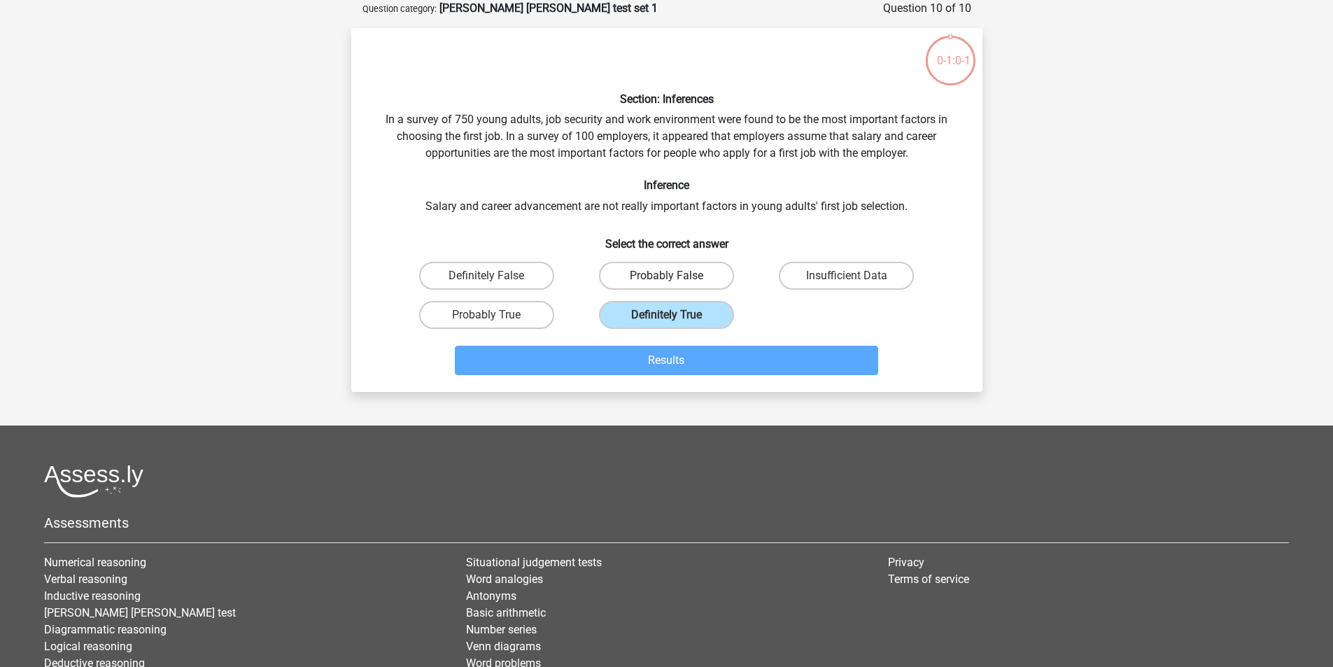
click at [695, 285] on label "Probably False" at bounding box center [666, 276] width 135 height 28
click at [675, 285] on input "Probably False" at bounding box center [670, 280] width 9 height 9
radio input "true"
